Goal: Information Seeking & Learning: Understand process/instructions

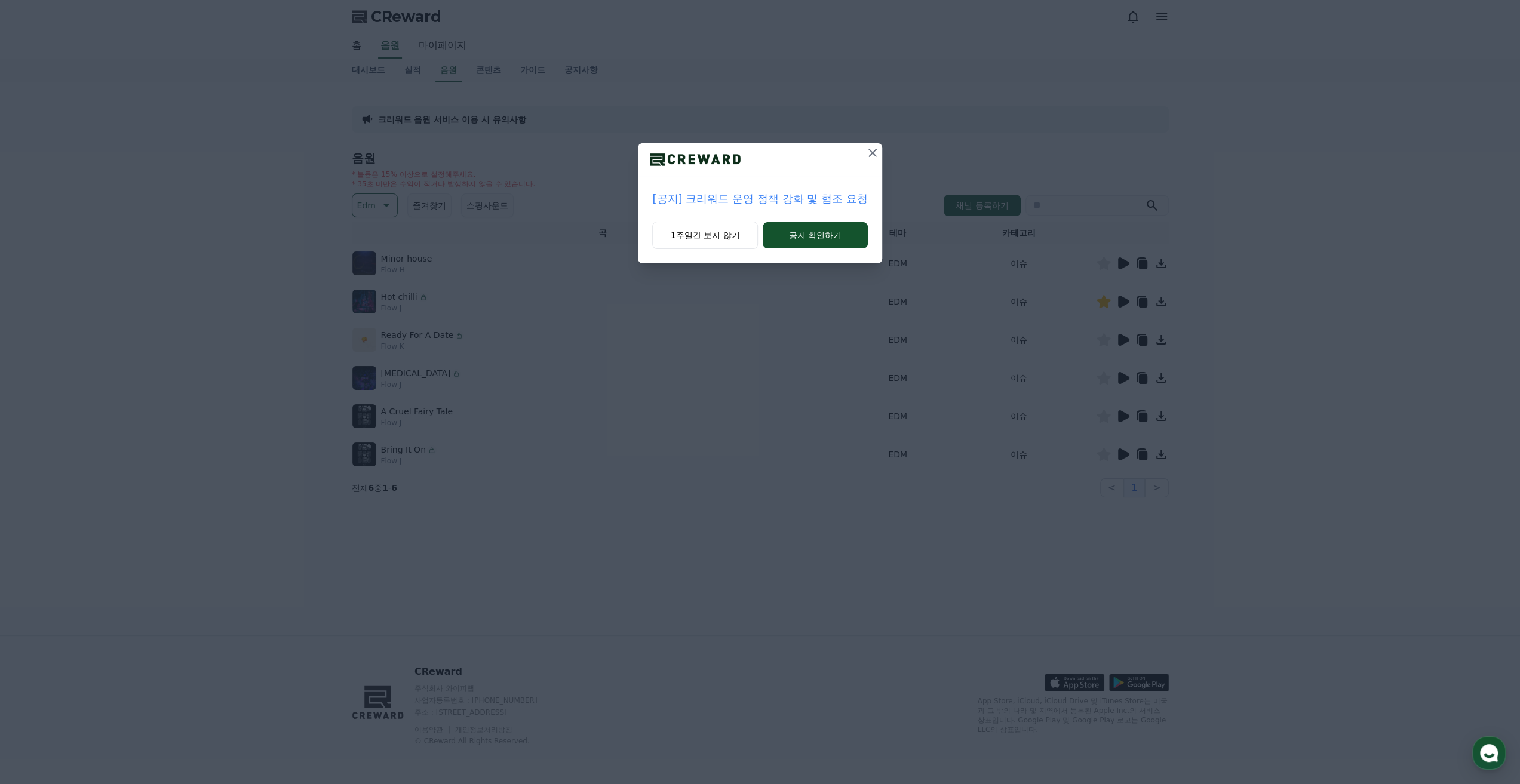
click at [869, 146] on icon at bounding box center [873, 153] width 14 height 14
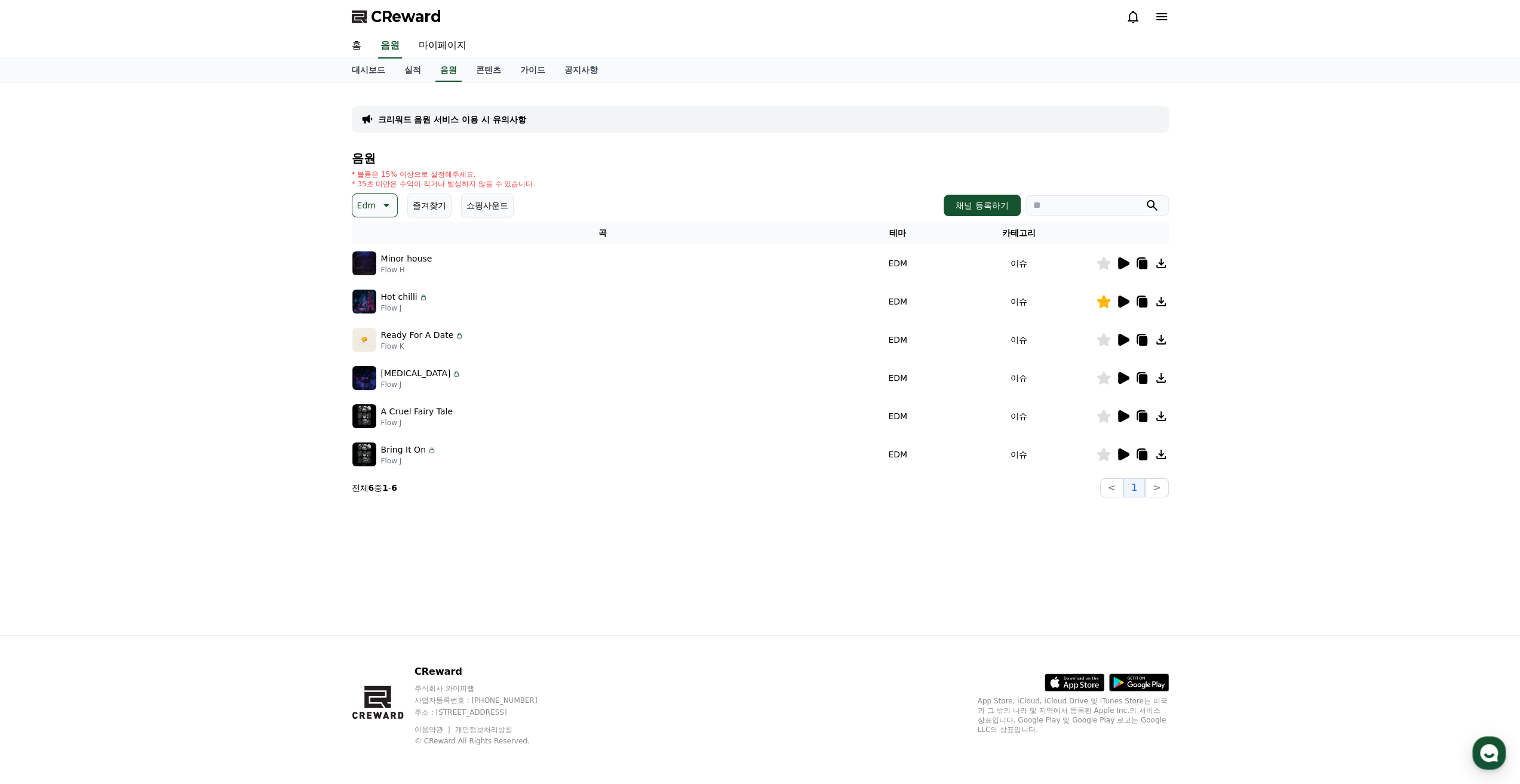
click at [1120, 448] on icon at bounding box center [1122, 454] width 14 height 14
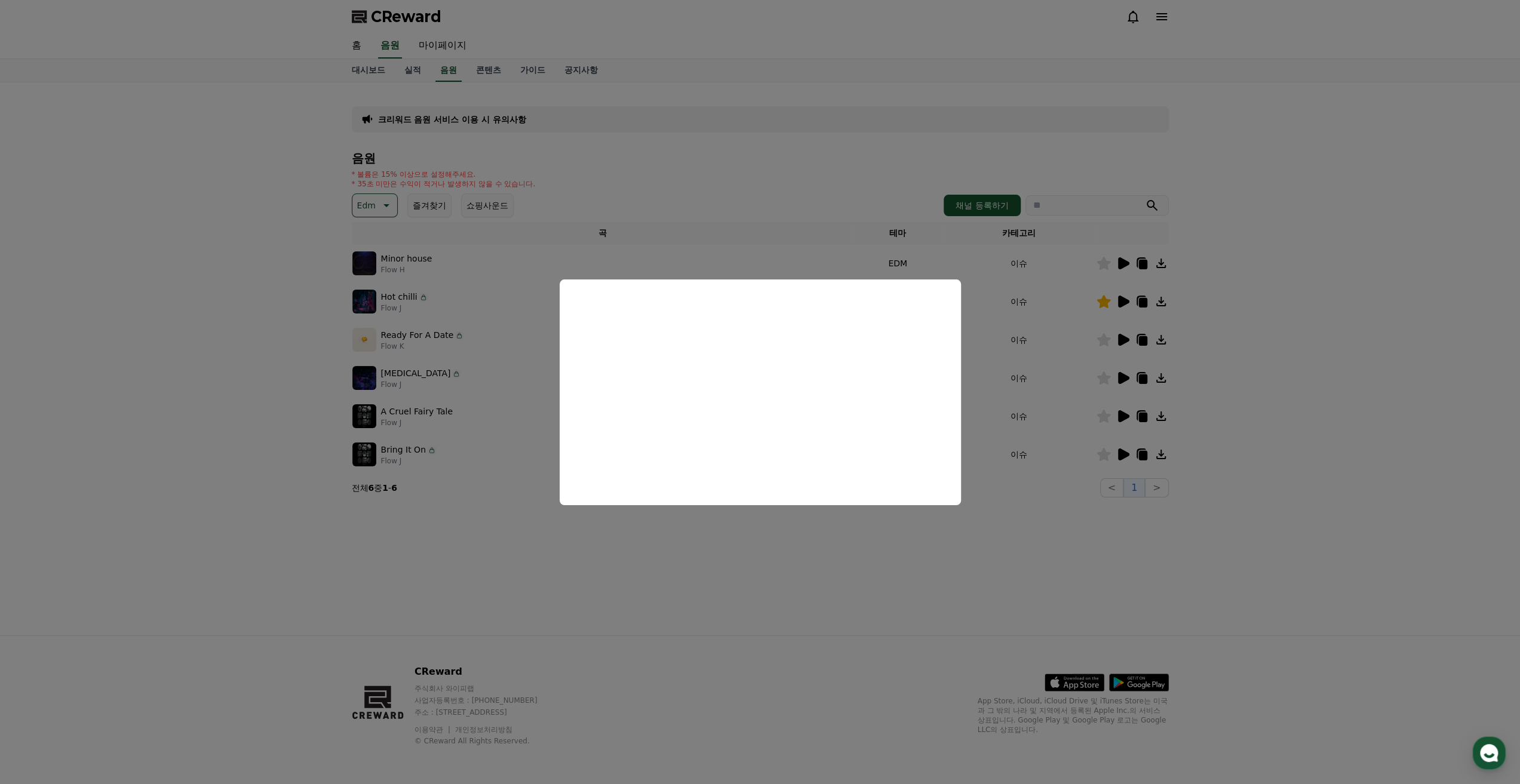
click at [241, 403] on button "close modal" at bounding box center [760, 392] width 1520 height 784
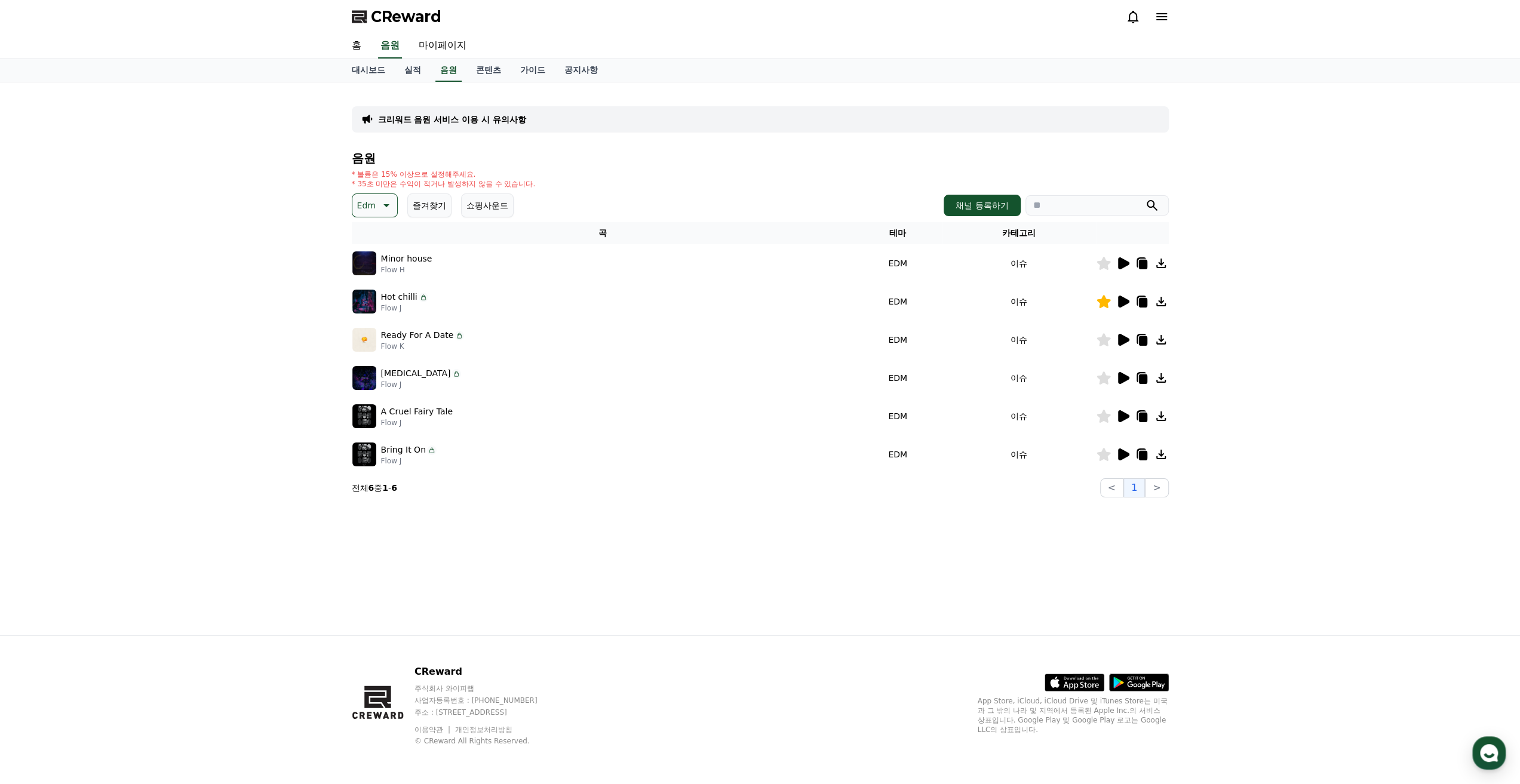
click at [1119, 415] on icon at bounding box center [1123, 416] width 11 height 12
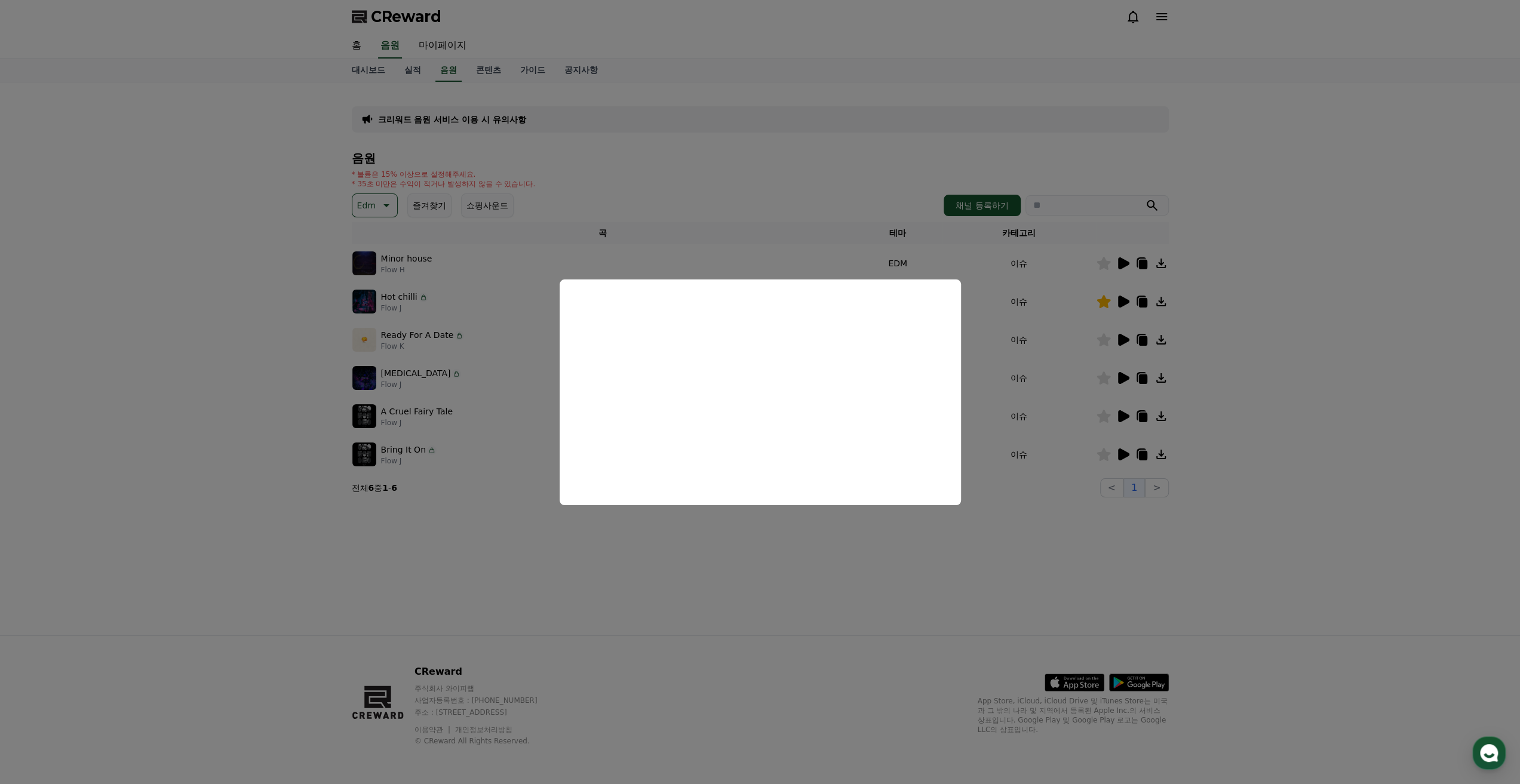
click at [803, 569] on button "close modal" at bounding box center [760, 392] width 1520 height 784
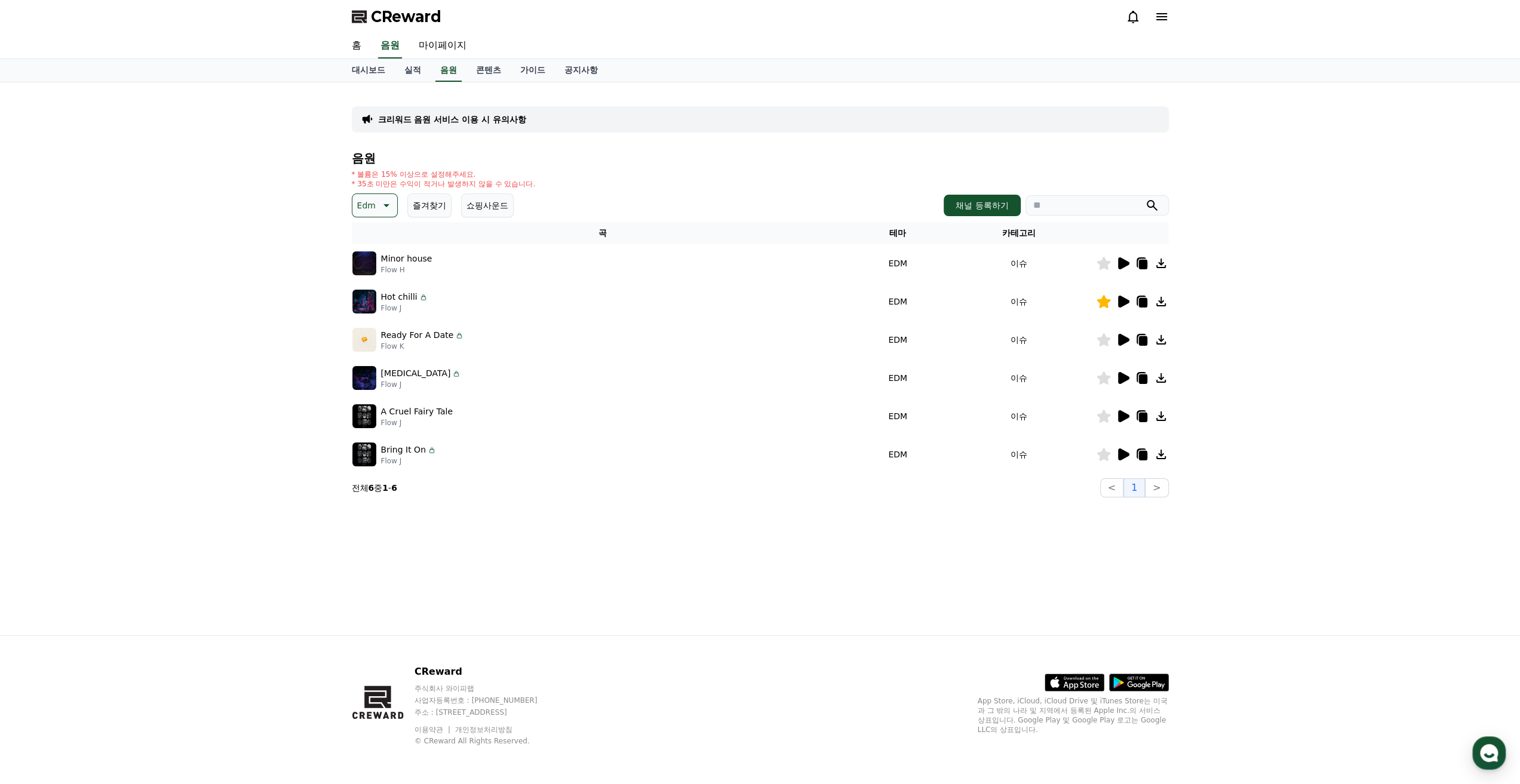
click at [1122, 375] on icon at bounding box center [1123, 378] width 11 height 12
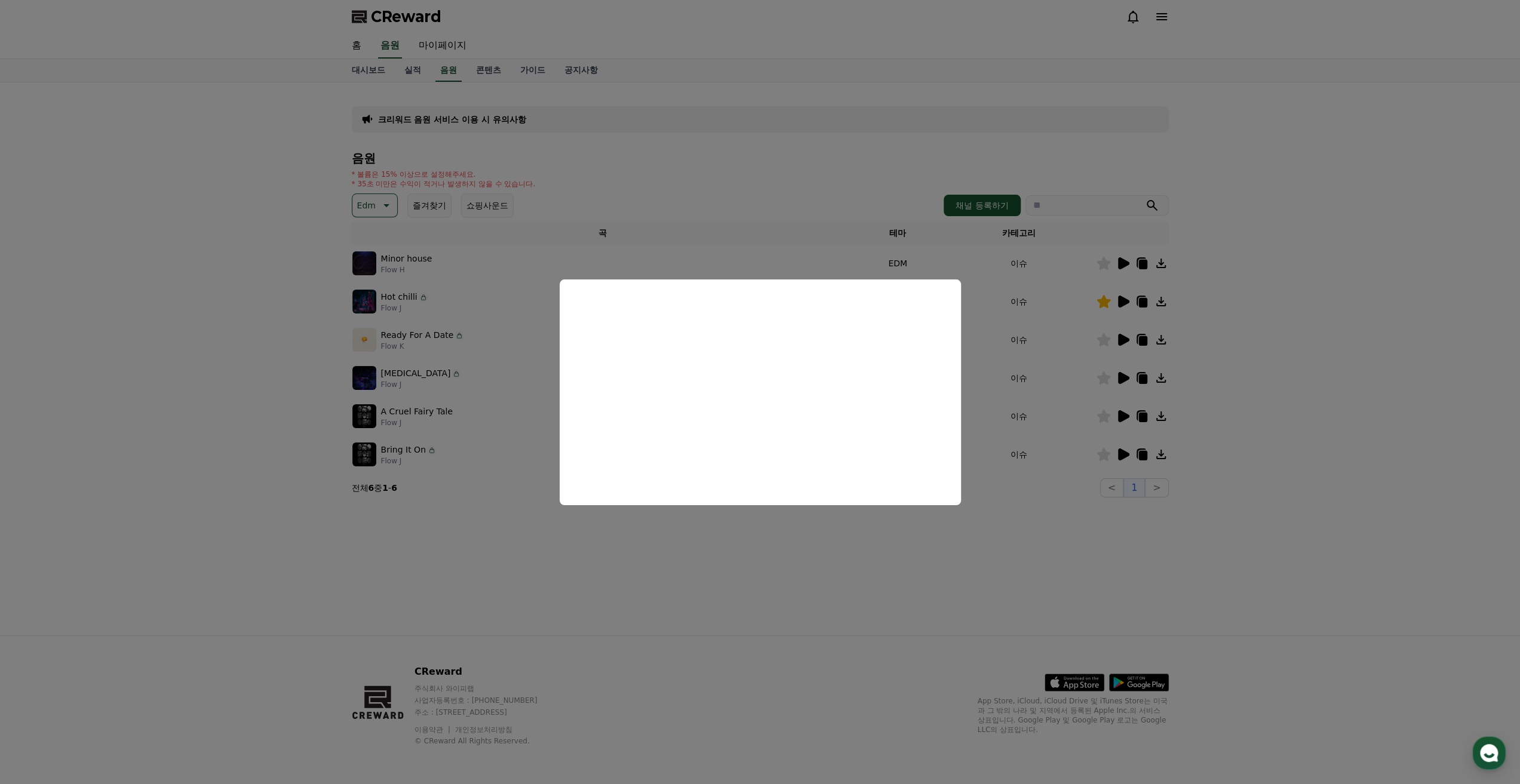
drag, startPoint x: 850, startPoint y: 538, endPoint x: 857, endPoint y: 530, distance: 10.6
click at [851, 536] on button "close modal" at bounding box center [760, 392] width 1520 height 784
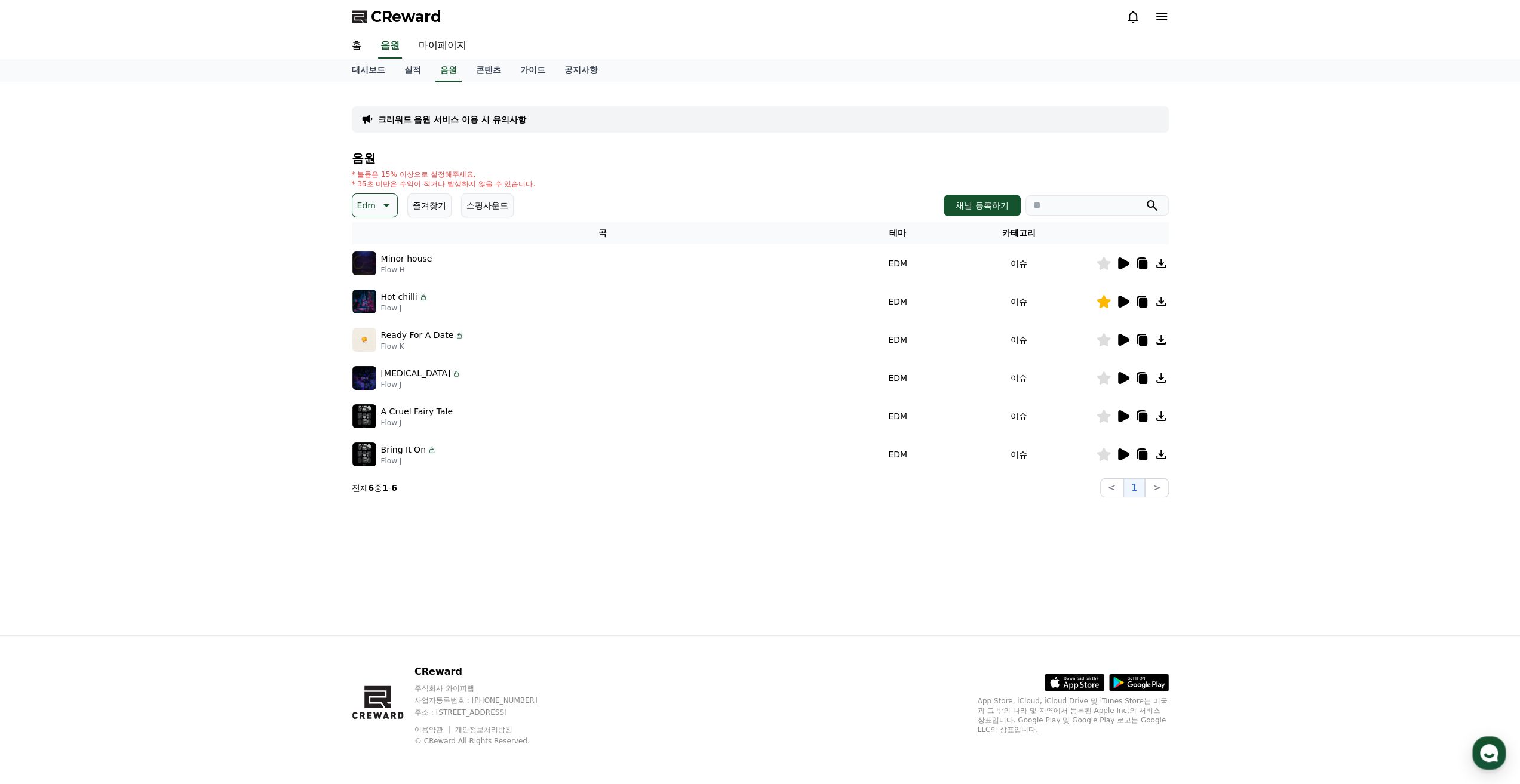
click at [1118, 303] on icon at bounding box center [1123, 301] width 11 height 12
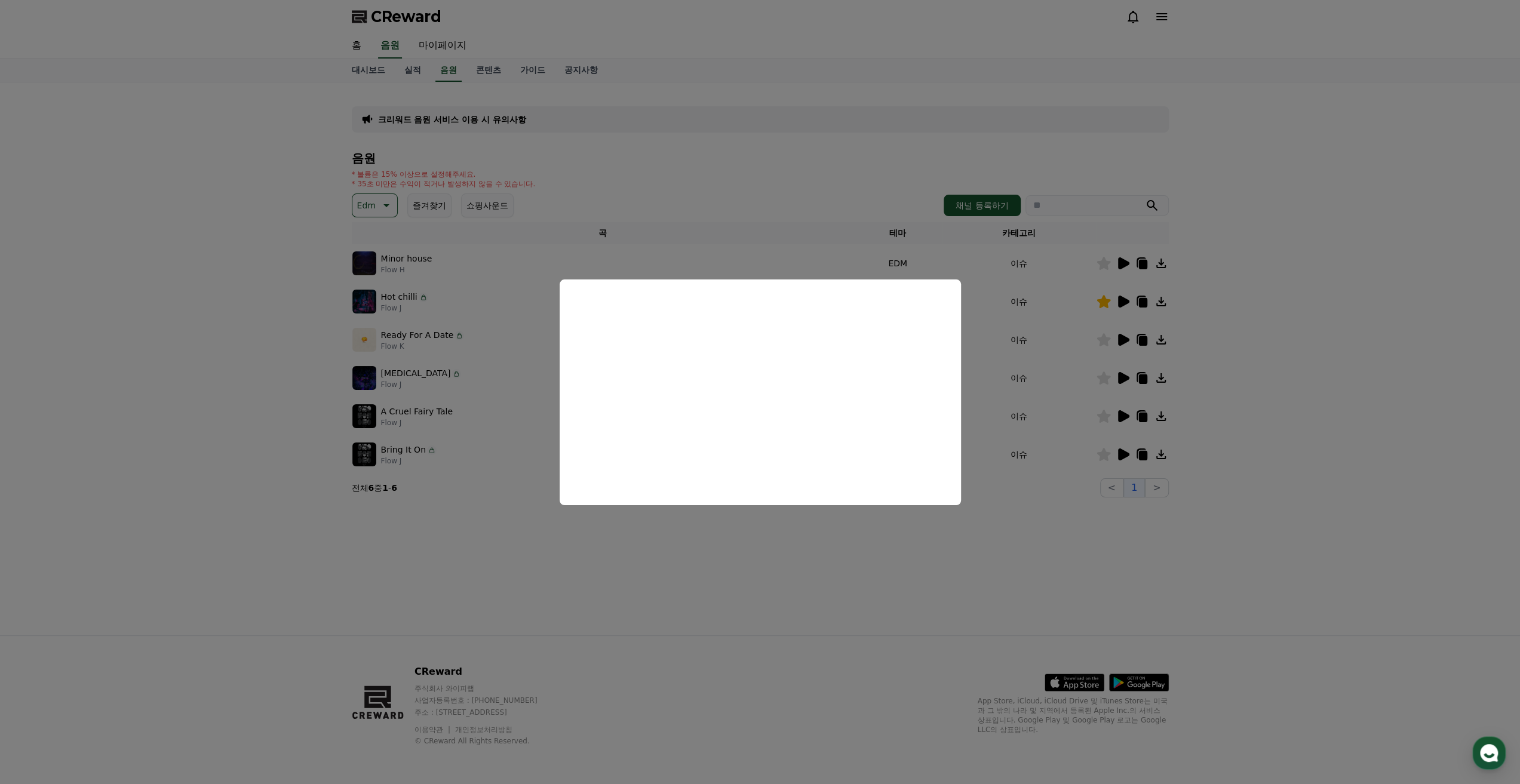
click at [632, 528] on button "close modal" at bounding box center [760, 392] width 1520 height 784
click at [617, 561] on div "크리워드 음원 서비스 이용 시 유의사항 음원 * 볼륨은 15% 이상으로 설정해주세요. * 35초 미만은 수익이 적거나 발생하지 않을 수 있습니…" at bounding box center [760, 359] width 836 height 553
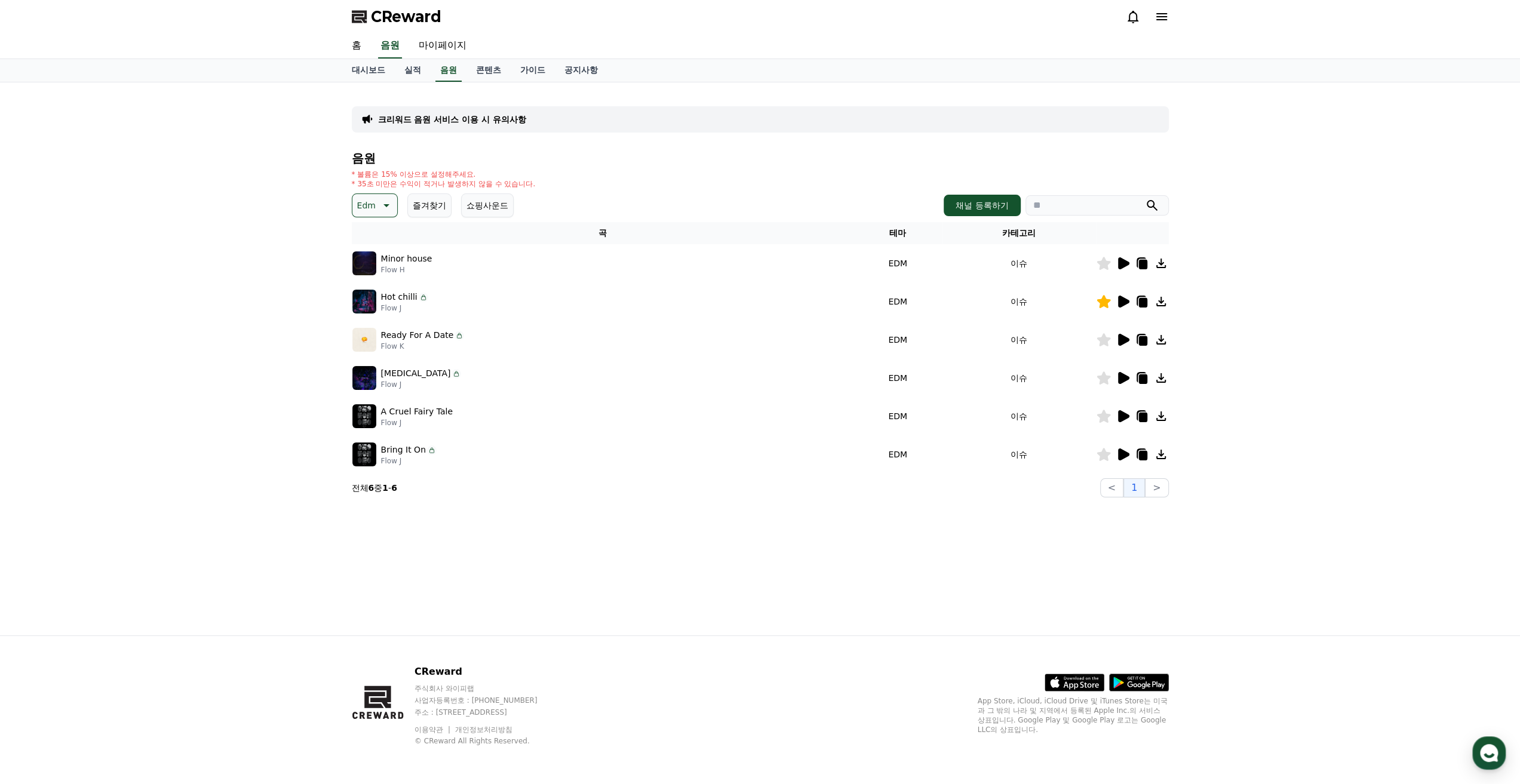
click at [464, 116] on p "크리워드 음원 서비스 이용 시 유의사항" at bounding box center [452, 119] width 148 height 12
click at [227, 153] on div "크리워드 음원 서비스 이용 시 유의사항 음원 * 볼륨은 15% 이상으로 설정해주세요. * 35초 미만은 수익이 적거나 발생하지 않을 수 있습니…" at bounding box center [760, 359] width 1520 height 553
drag, startPoint x: 234, startPoint y: 149, endPoint x: 247, endPoint y: 149, distance: 13.0
click at [235, 149] on div "크리워드 음원 서비스 이용 시 유의사항 음원 * 볼륨은 15% 이상으로 설정해주세요. * 35초 미만은 수익이 적거나 발생하지 않을 수 있습니…" at bounding box center [760, 359] width 1520 height 553
click at [394, 173] on p "* 볼륨은 15% 이상으로 설정해주세요." at bounding box center [443, 174] width 184 height 10
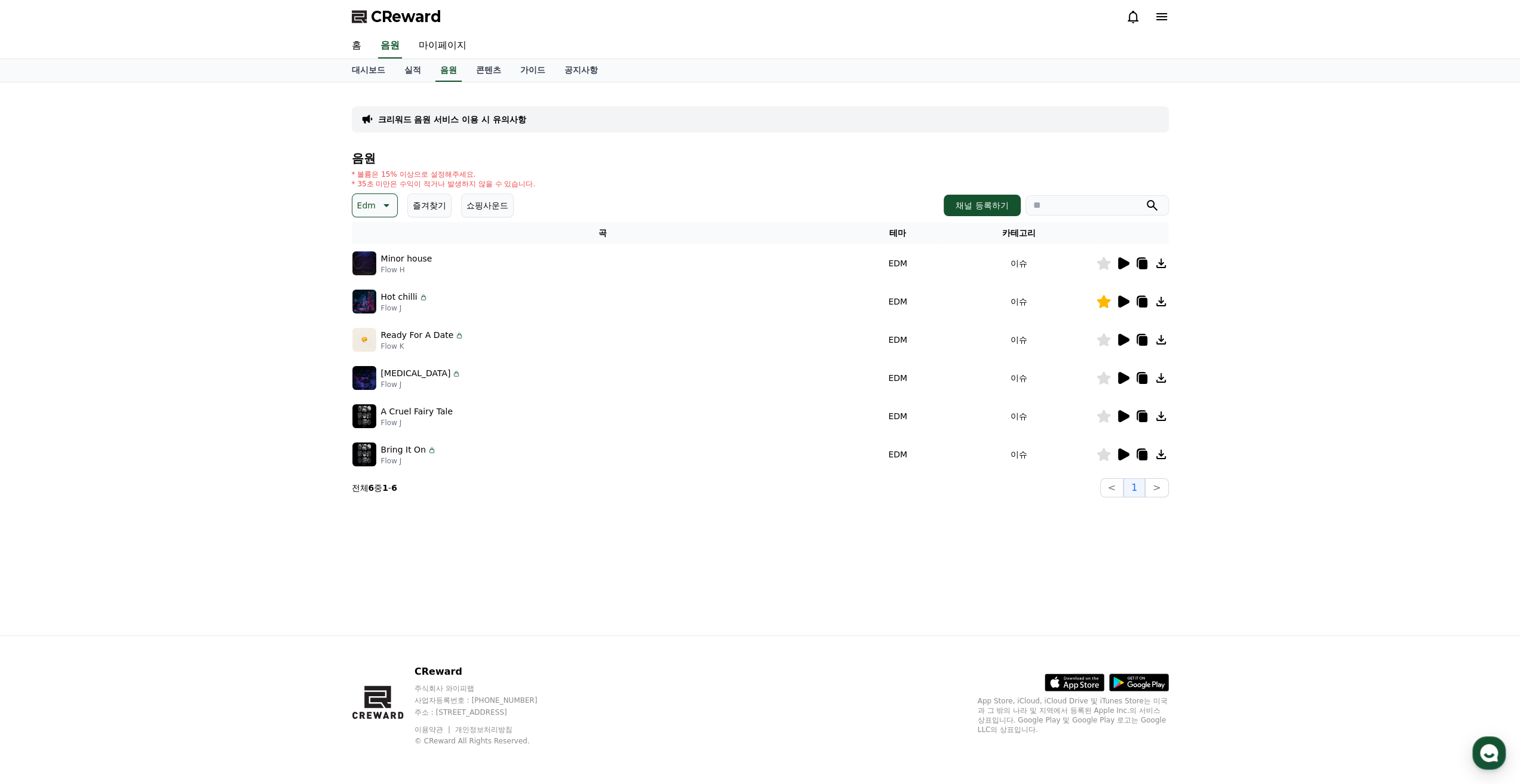
drag, startPoint x: 301, startPoint y: 175, endPoint x: 305, endPoint y: 161, distance: 14.6
click at [301, 175] on div "크리워드 음원 서비스 이용 시 유의사항 음원 * 볼륨은 15% 이상으로 설정해주세요. * 35초 미만은 수익이 적거나 발생하지 않을 수 있습니…" at bounding box center [760, 359] width 1520 height 553
click at [310, 28] on div "CReward" at bounding box center [760, 17] width 1520 height 33
